Goal: Information Seeking & Learning: Learn about a topic

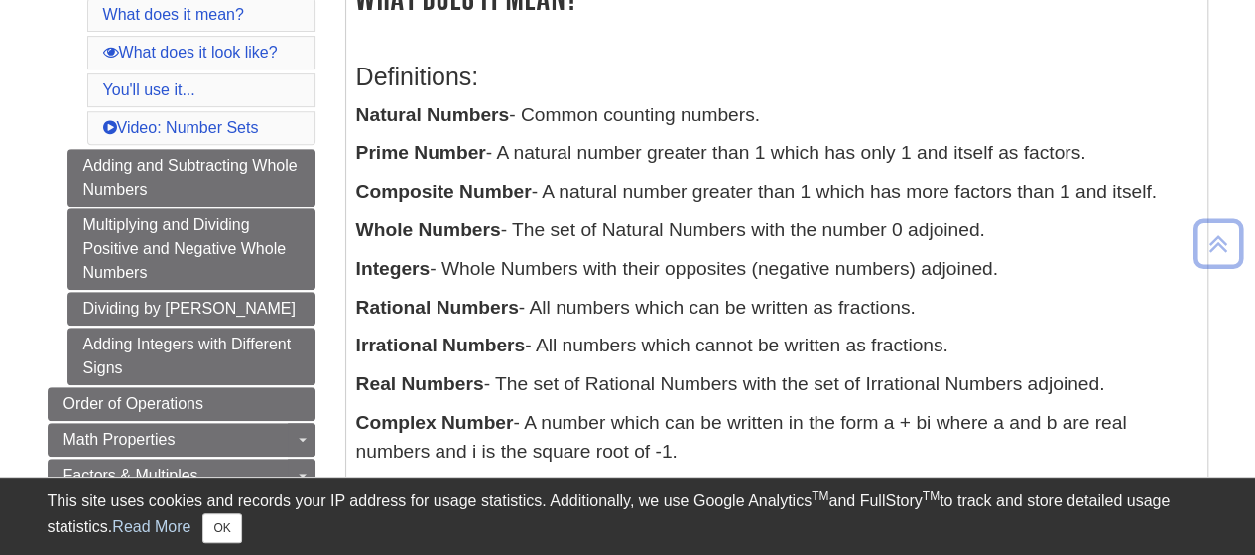
scroll to position [393, 0]
drag, startPoint x: 536, startPoint y: 311, endPoint x: 959, endPoint y: 301, distance: 422.9
click at [959, 301] on p "Rational Numbers - All numbers which can be written as fractions." at bounding box center [777, 309] width 842 height 29
drag, startPoint x: 544, startPoint y: 347, endPoint x: 961, endPoint y: 345, distance: 416.8
click at [961, 345] on p "Irrational Numbers - All numbers which cannot be written as fractions." at bounding box center [777, 346] width 842 height 29
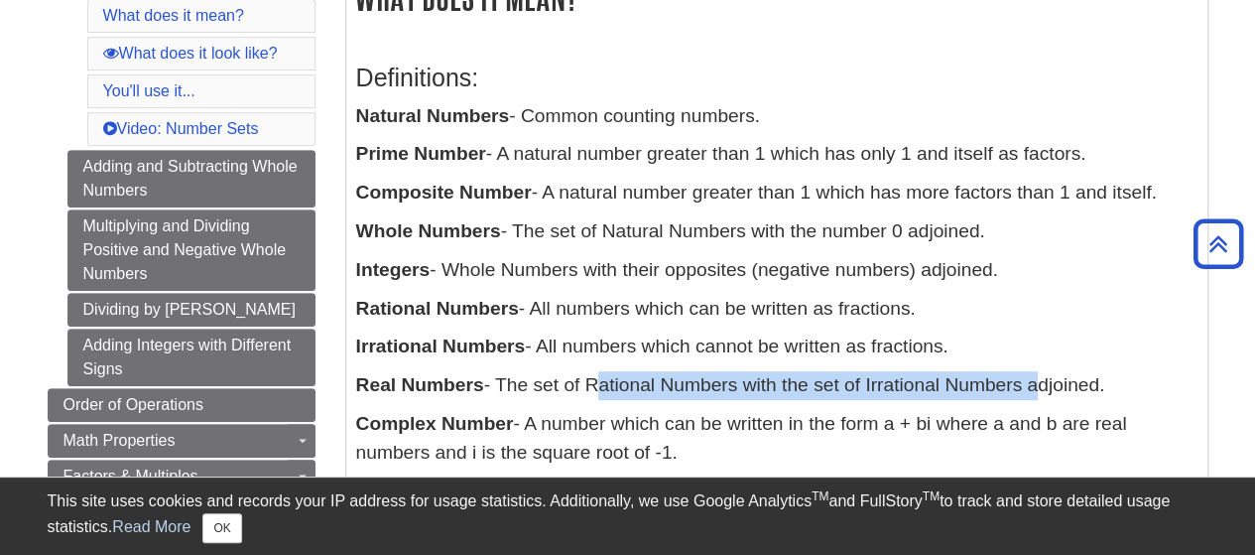
drag, startPoint x: 594, startPoint y: 382, endPoint x: 1030, endPoint y: 391, distance: 435.8
click at [1030, 391] on p "Real Numbers - The set of Rational Numbers with the set of Irrational Numbers a…" at bounding box center [777, 385] width 842 height 29
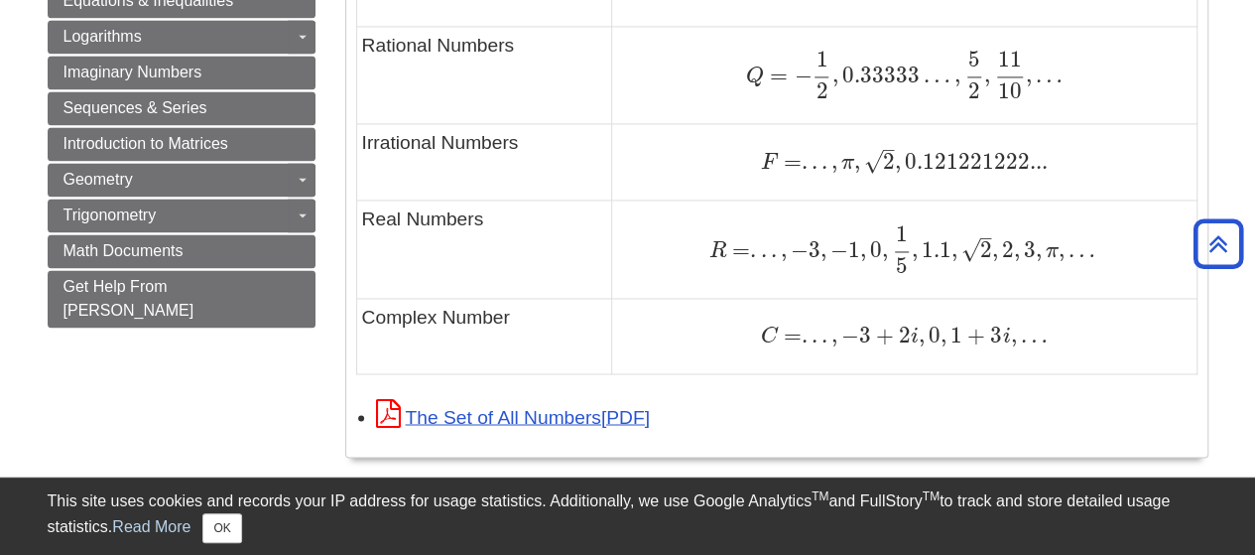
scroll to position [1477, 0]
drag, startPoint x: 845, startPoint y: 335, endPoint x: 922, endPoint y: 334, distance: 77.4
click at [922, 334] on span "C = . . . , − 3 + 2 i , 0 , 1 + 3 i , …" at bounding box center [904, 334] width 287 height 26
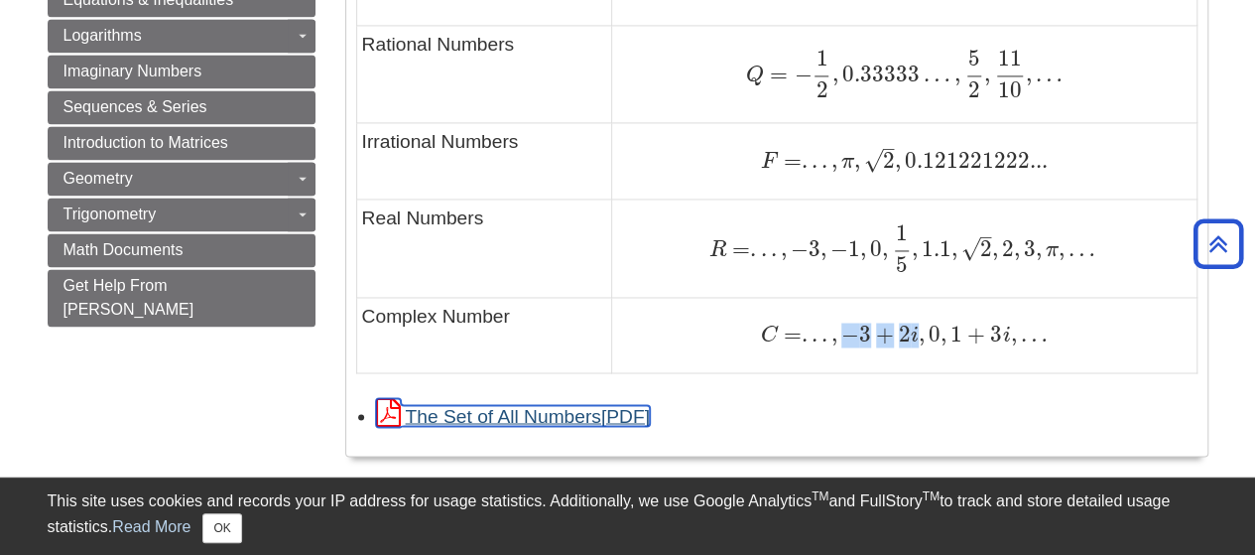
click at [496, 411] on link "The Set of All Numbers" at bounding box center [513, 415] width 274 height 21
